Goal: Task Accomplishment & Management: Use online tool/utility

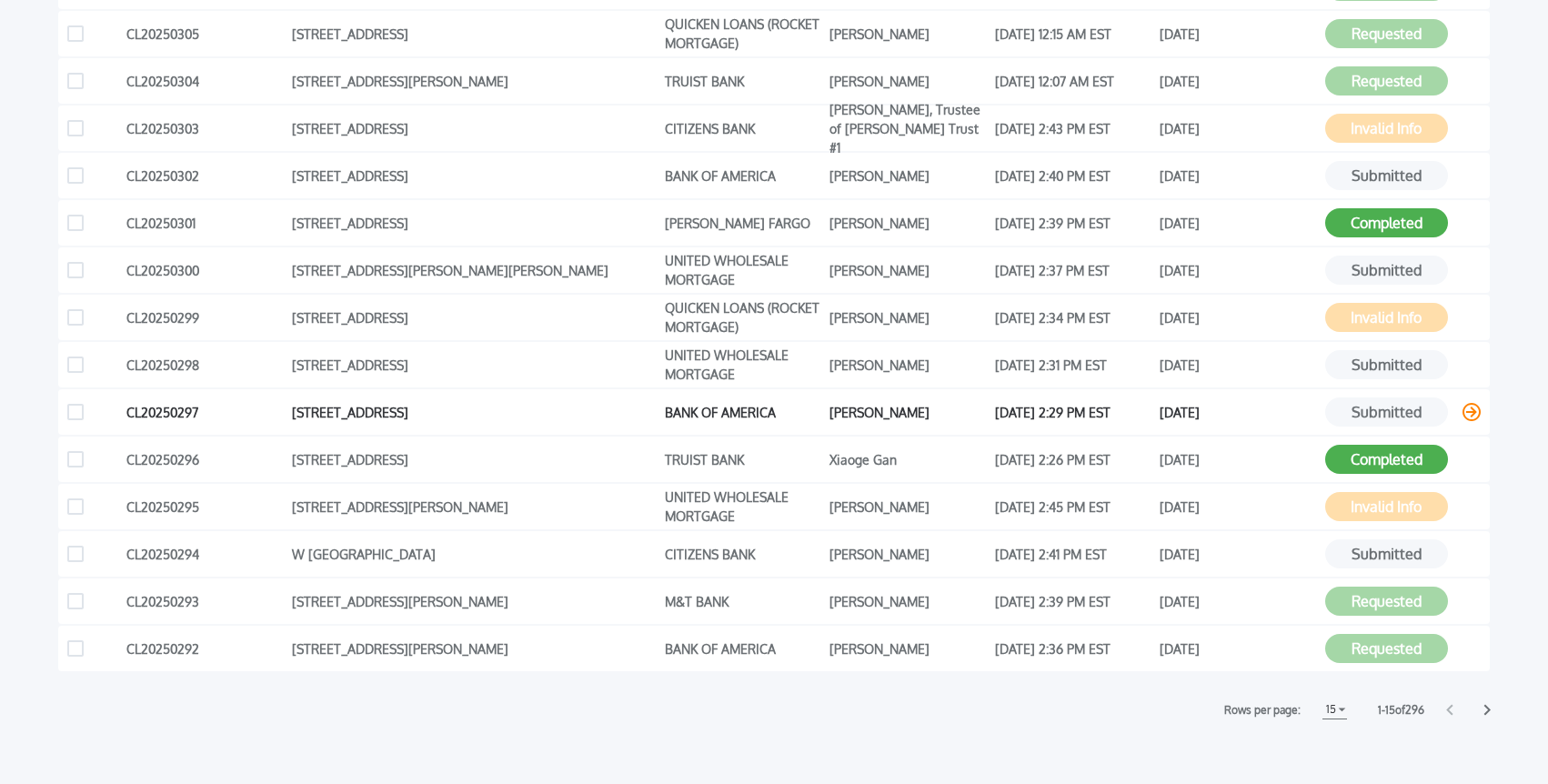
scroll to position [410, 0]
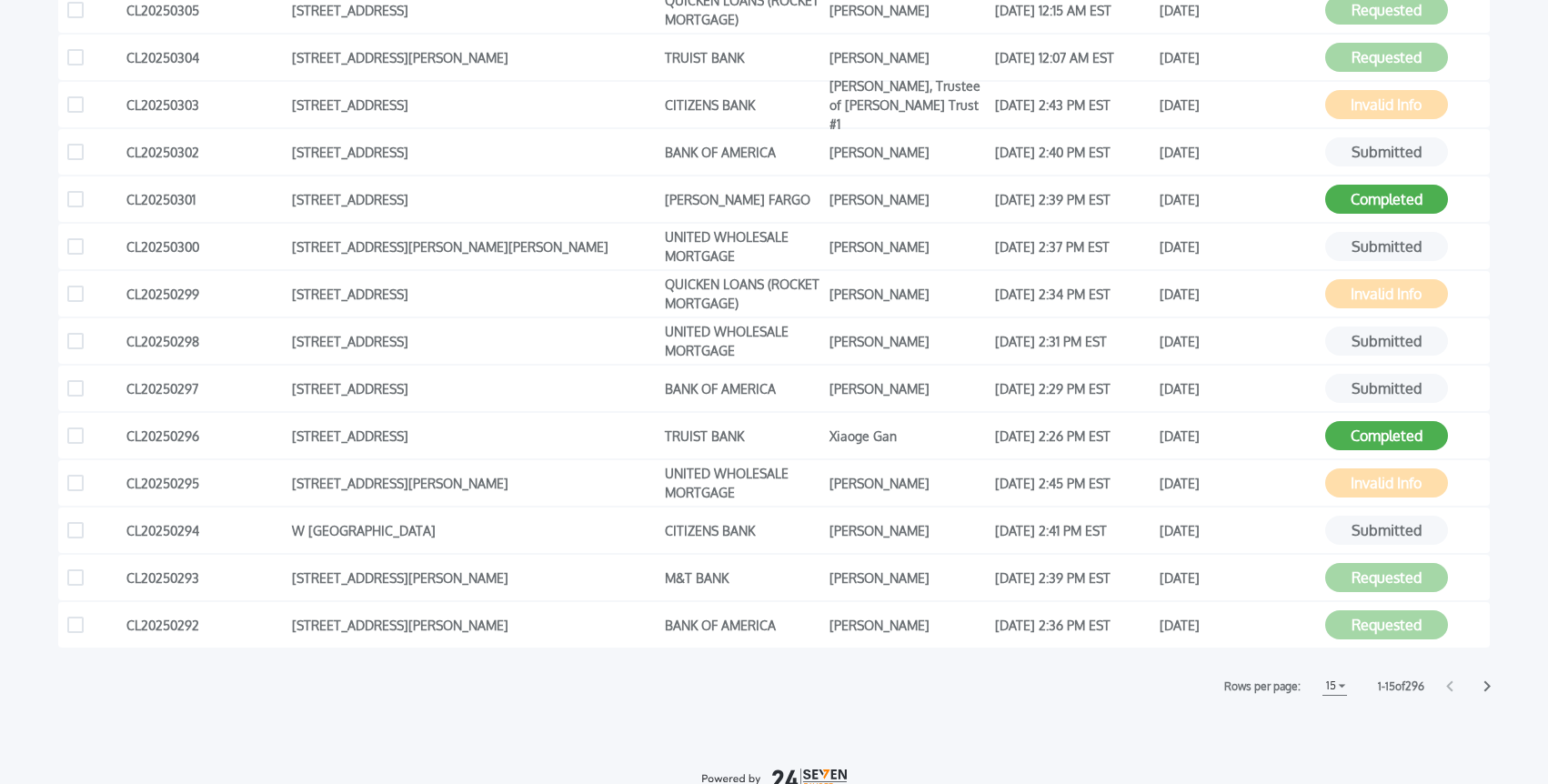
click at [1484, 686] on icon at bounding box center [1487, 686] width 7 height 12
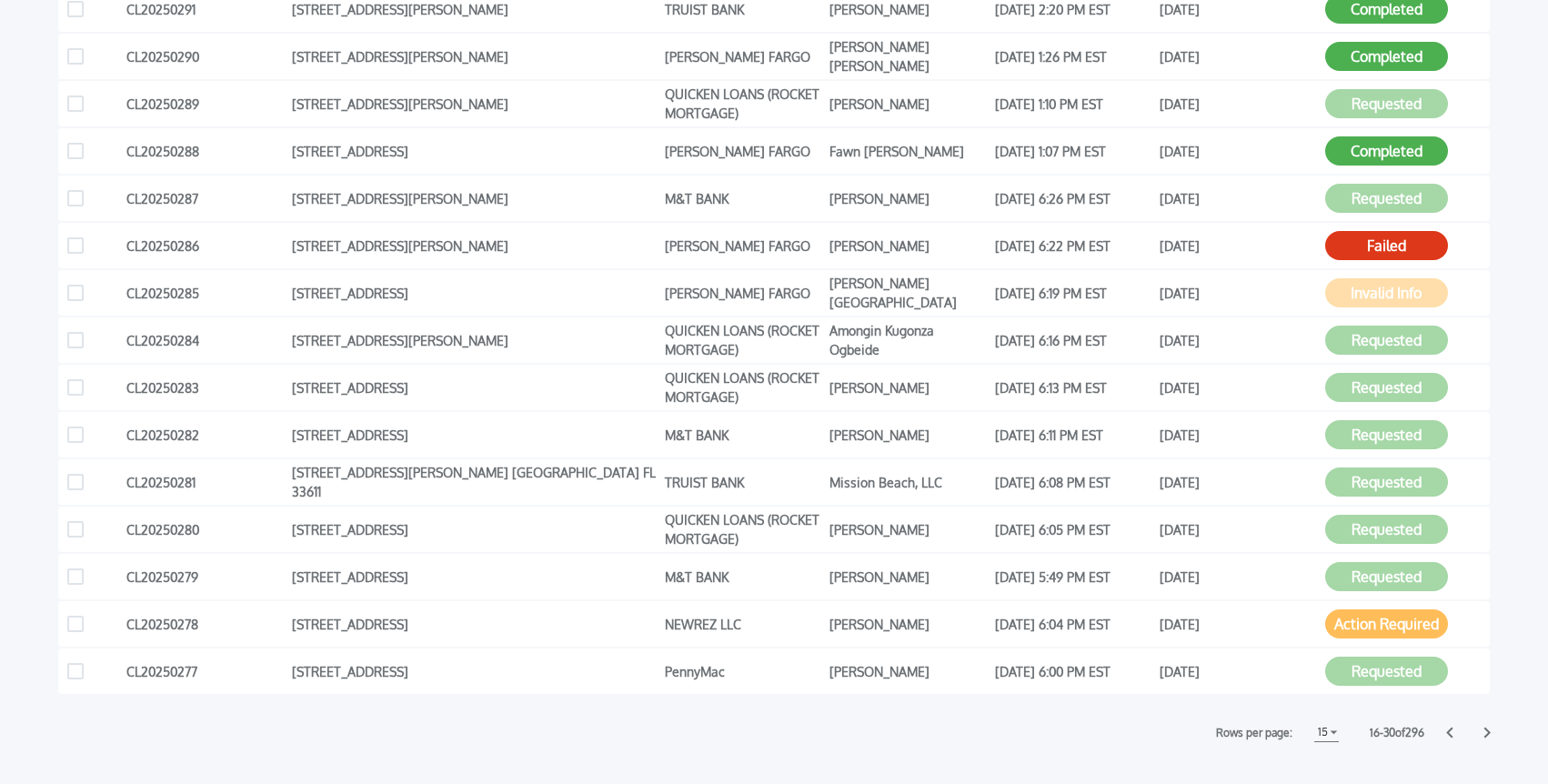
scroll to position [375, 0]
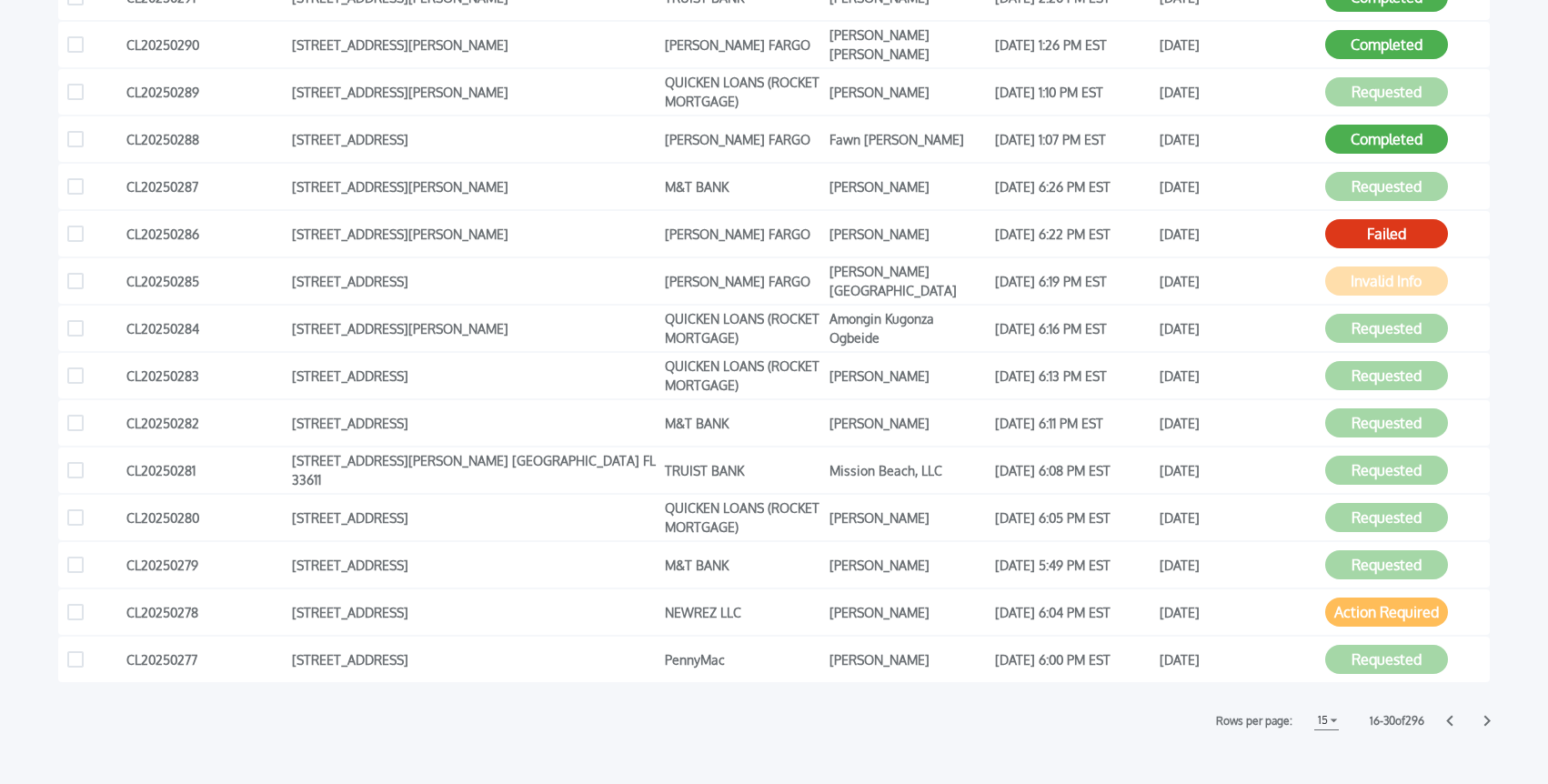
click at [1448, 718] on icon at bounding box center [1449, 721] width 6 height 11
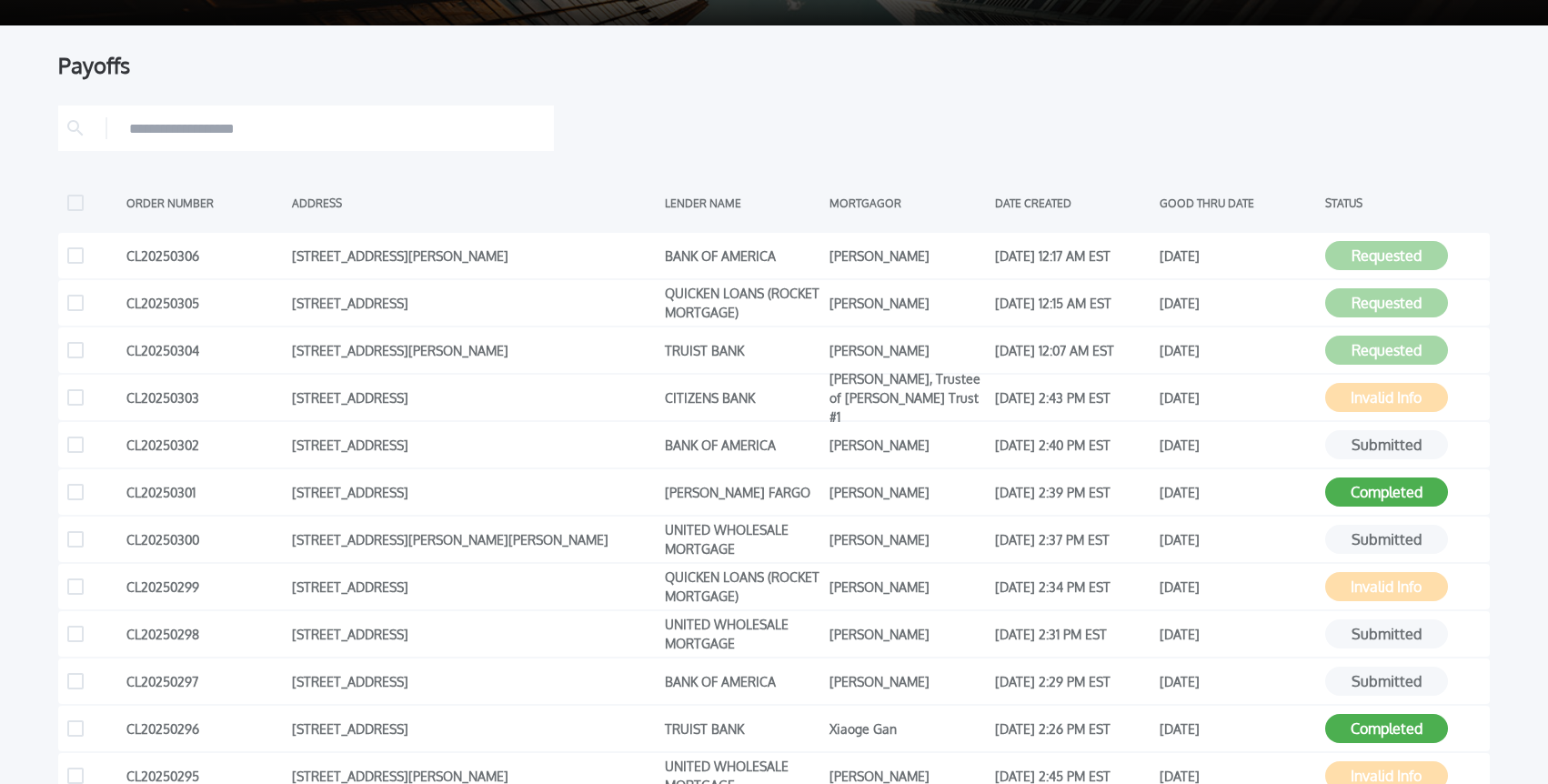
scroll to position [106, 0]
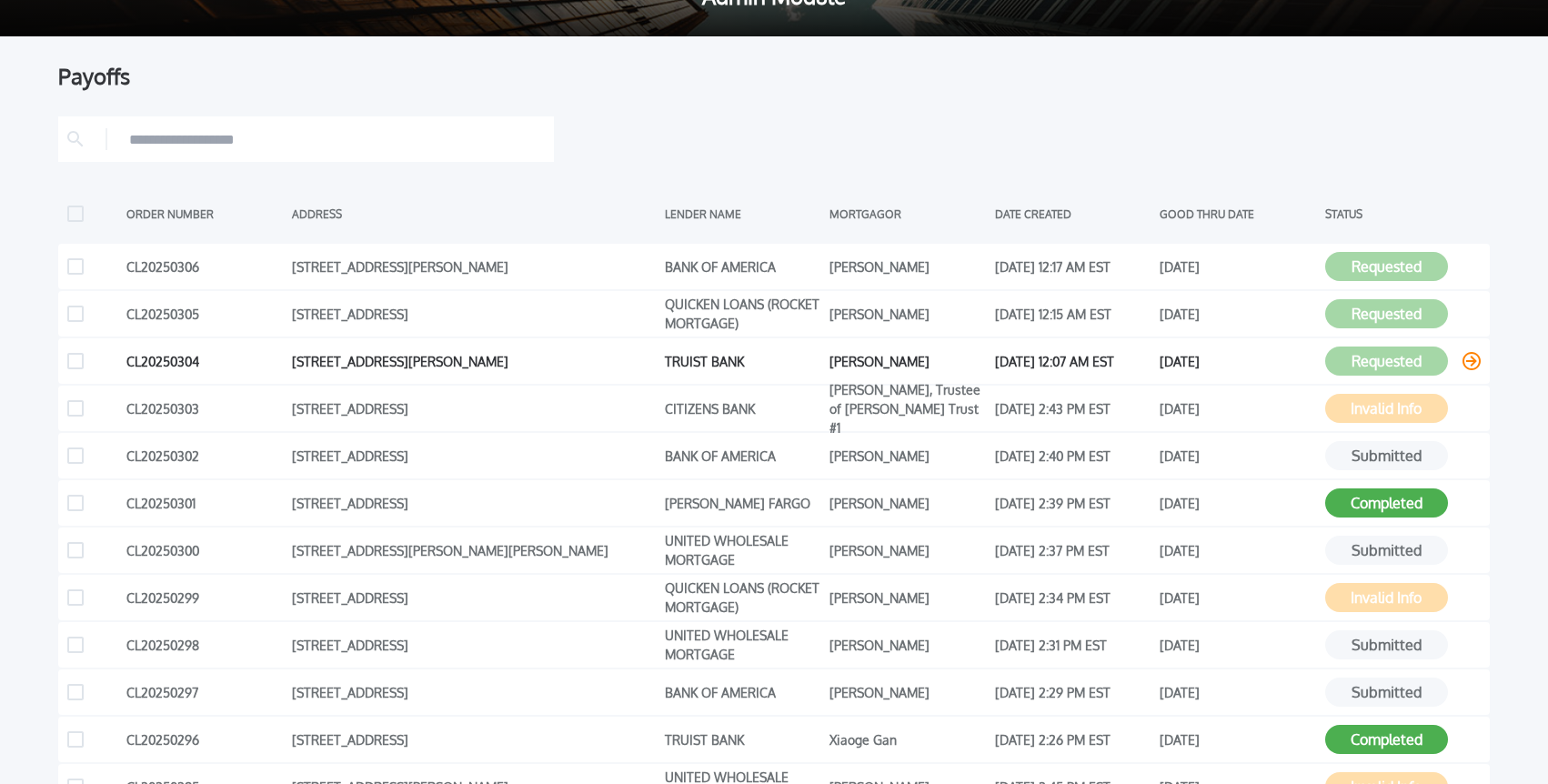
click at [1472, 366] on icon at bounding box center [1471, 361] width 18 height 18
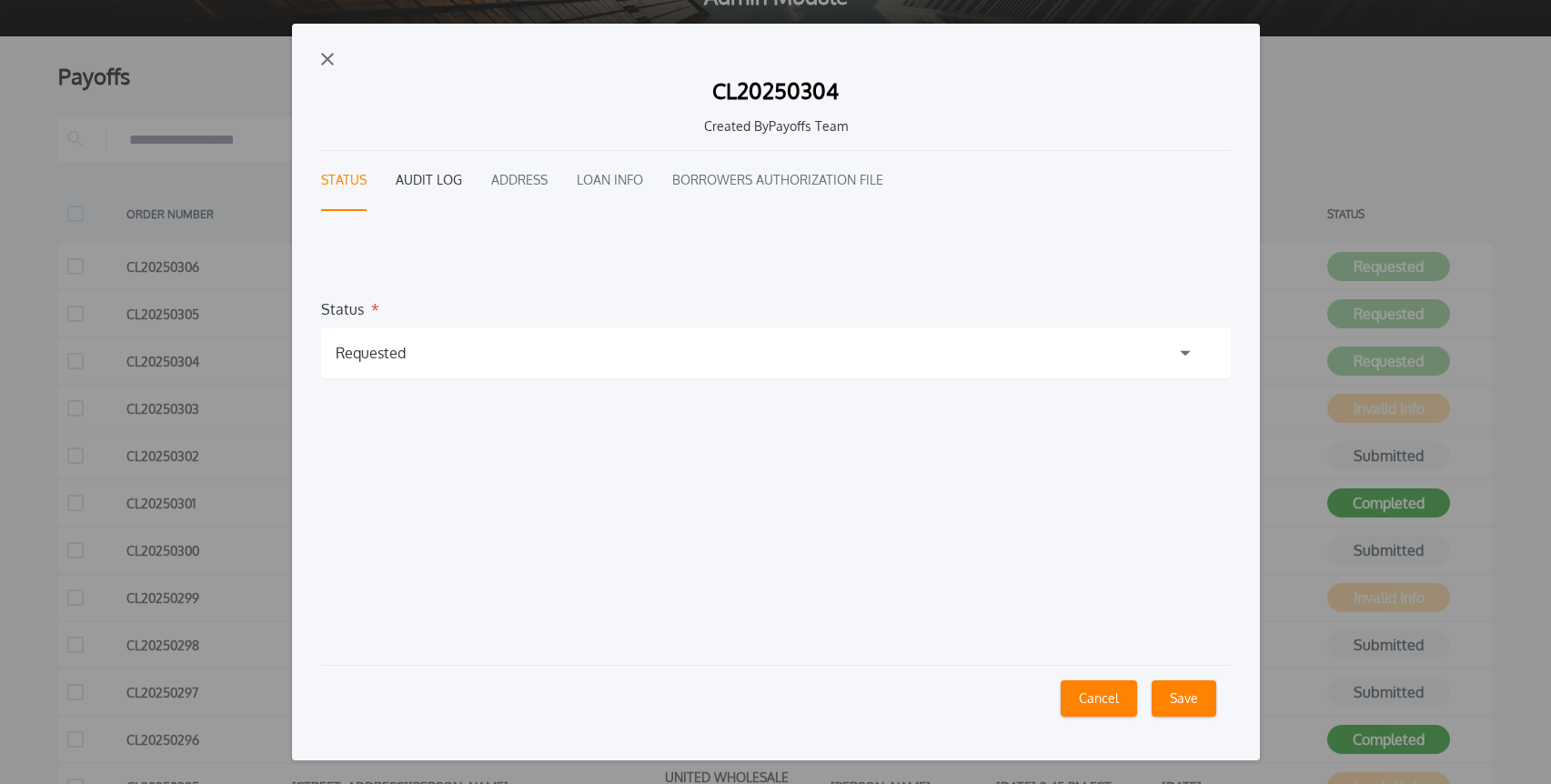
click at [419, 190] on button "Audit Log" at bounding box center [429, 180] width 67 height 60
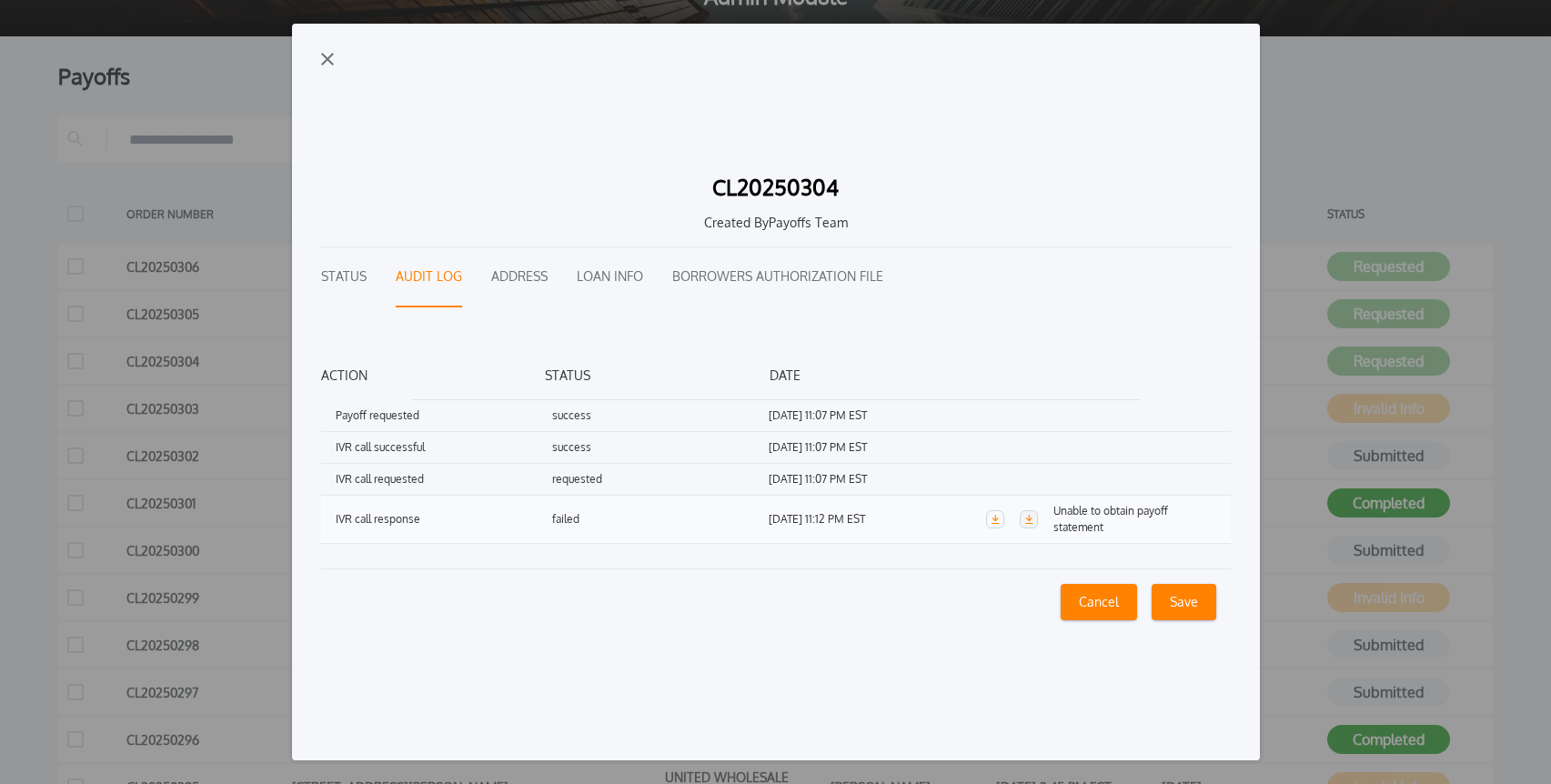
click at [1027, 521] on icon "button" at bounding box center [1028, 520] width 9 height 9
click at [327, 69] on div "CL20250304 Created By Payoffs Team Status Audit Log Address Loan Info Borrowers…" at bounding box center [775, 398] width 909 height 667
click at [327, 64] on img "button" at bounding box center [327, 59] width 13 height 13
